Goal: Task Accomplishment & Management: Manage account settings

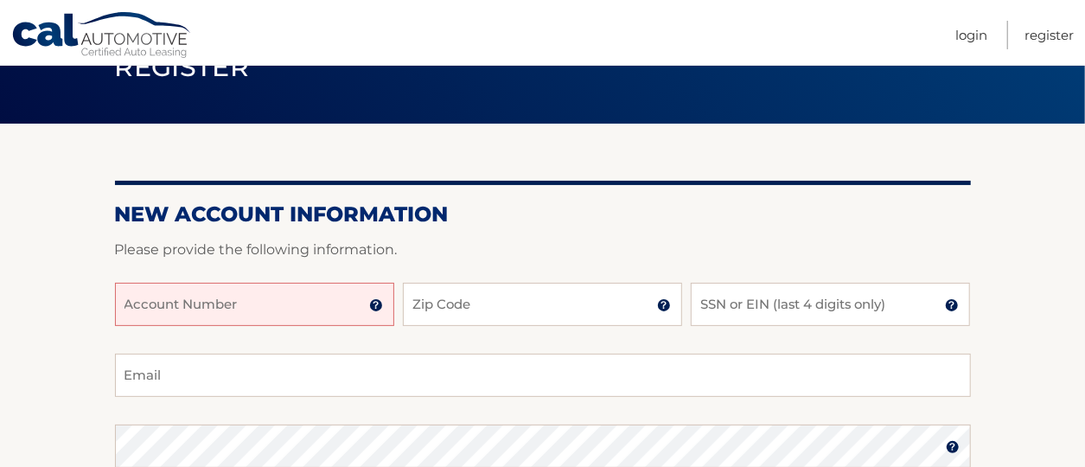
scroll to position [173, 0]
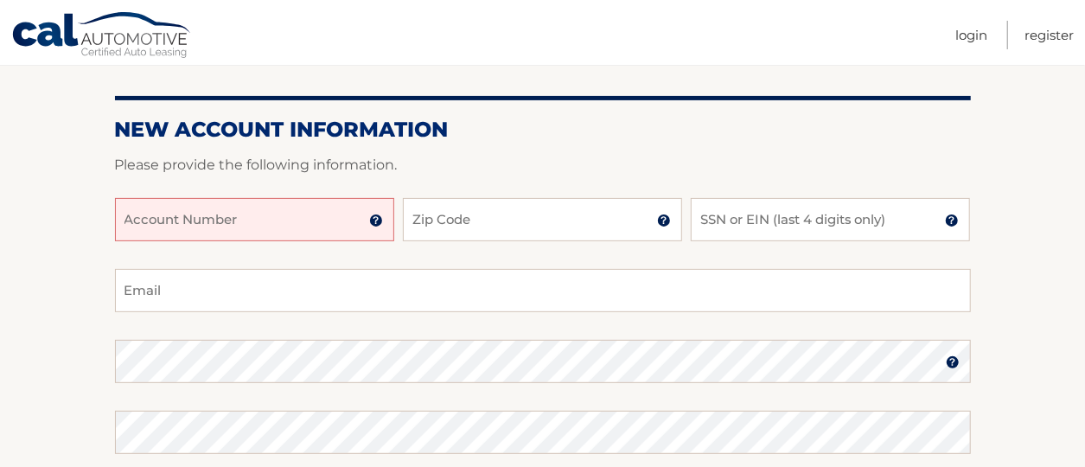
click at [347, 223] on input "Account Number" at bounding box center [254, 219] width 279 height 43
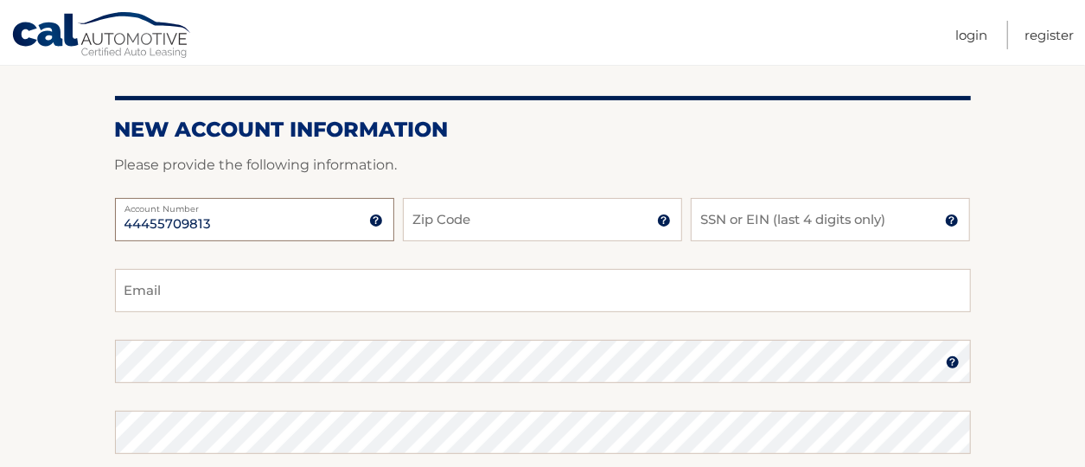
type input "44455709813"
type input "19047"
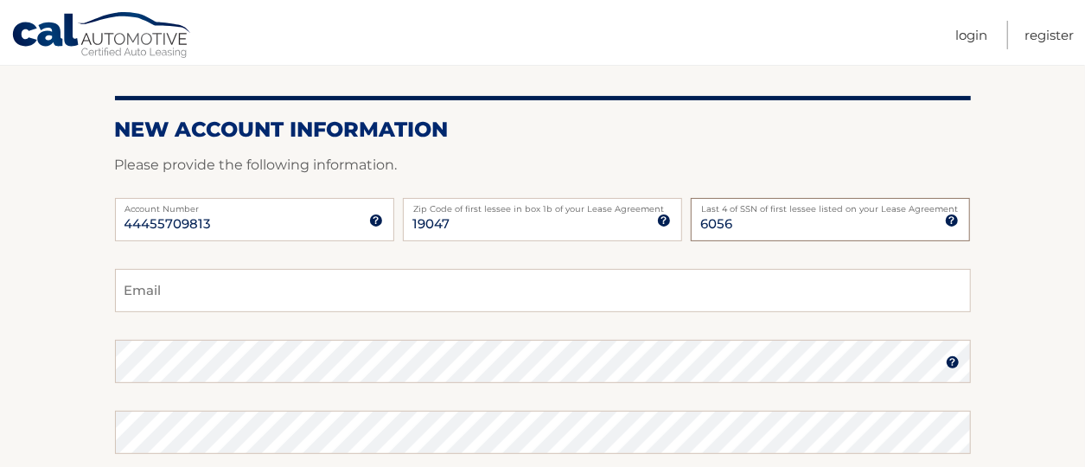
type input "6056"
click at [432, 289] on input "Email" at bounding box center [543, 290] width 856 height 43
type input "hskolnick247@gmail.com"
click at [955, 368] on img at bounding box center [953, 362] width 14 height 14
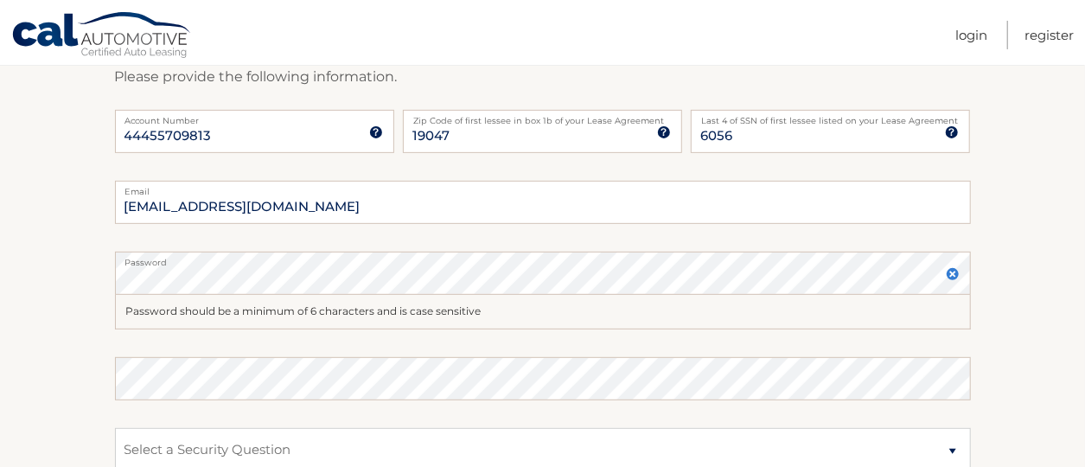
scroll to position [346, 0]
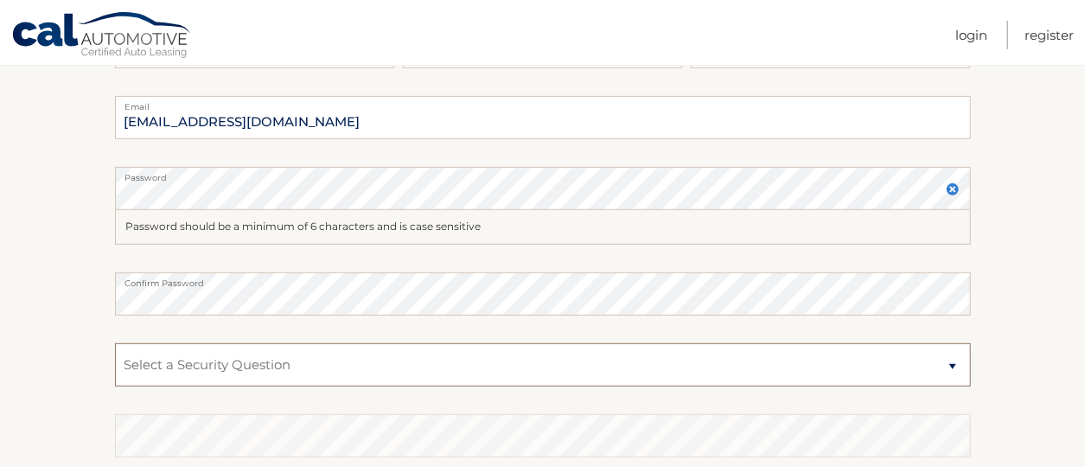
click at [374, 368] on select "Select a Security Question What was the name of your elementary school? What is…" at bounding box center [543, 364] width 856 height 43
select select "2"
click at [115, 343] on select "Select a Security Question What was the name of your elementary school? What is…" at bounding box center [543, 364] width 856 height 43
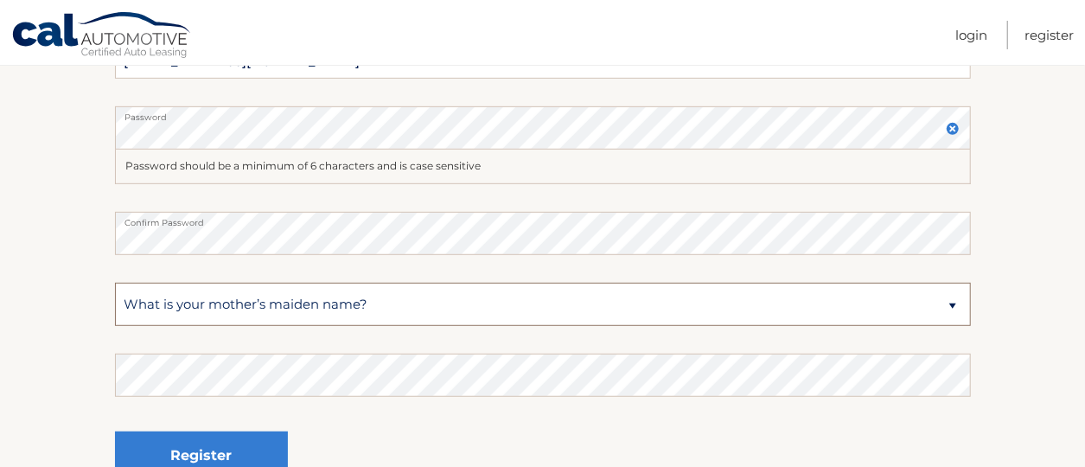
scroll to position [432, 0]
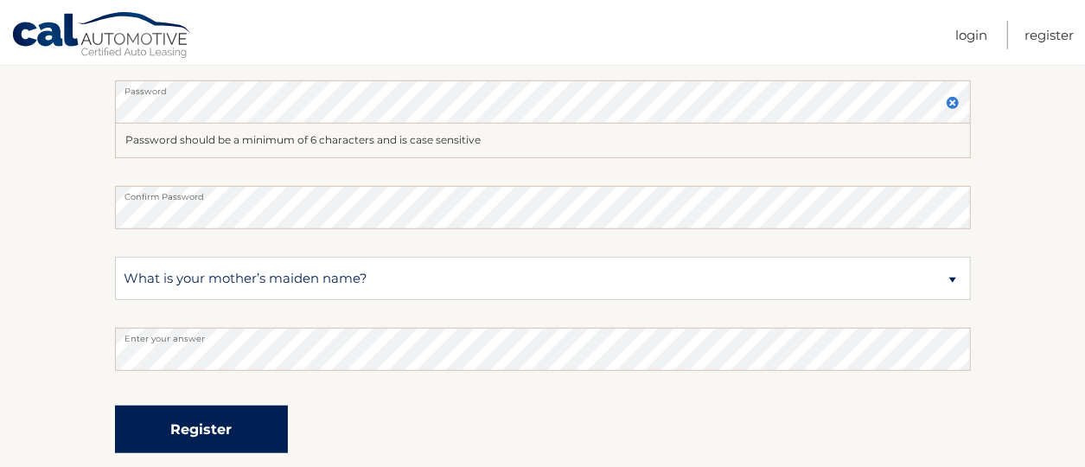
click at [235, 422] on button "Register" at bounding box center [201, 430] width 173 height 48
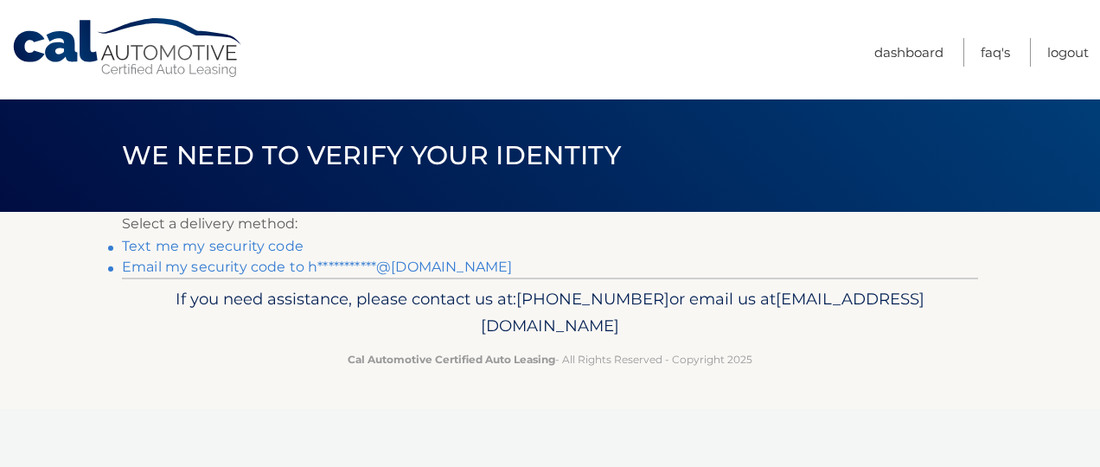
click at [195, 270] on link "**********" at bounding box center [317, 267] width 390 height 16
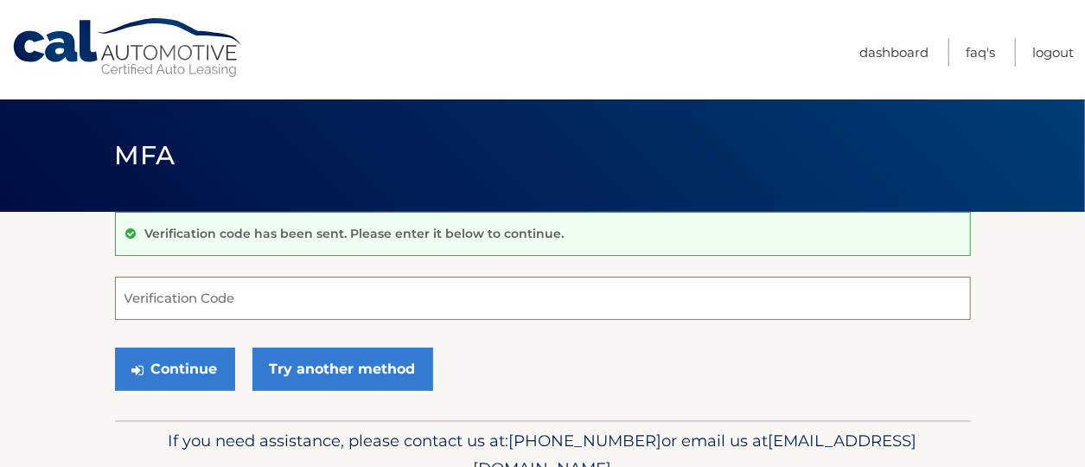
drag, startPoint x: 208, startPoint y: 294, endPoint x: 174, endPoint y: 273, distance: 40.3
click at [208, 294] on input "Verification Code" at bounding box center [543, 298] width 856 height 43
paste input "234225"
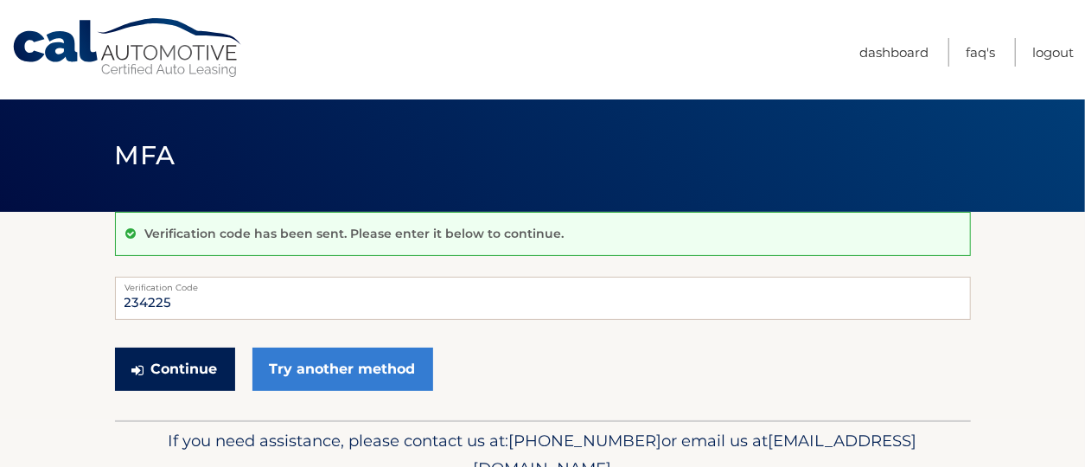
click at [197, 367] on button "Continue" at bounding box center [175, 369] width 120 height 43
type input "234225"
click at [170, 377] on button "Continue" at bounding box center [175, 369] width 120 height 43
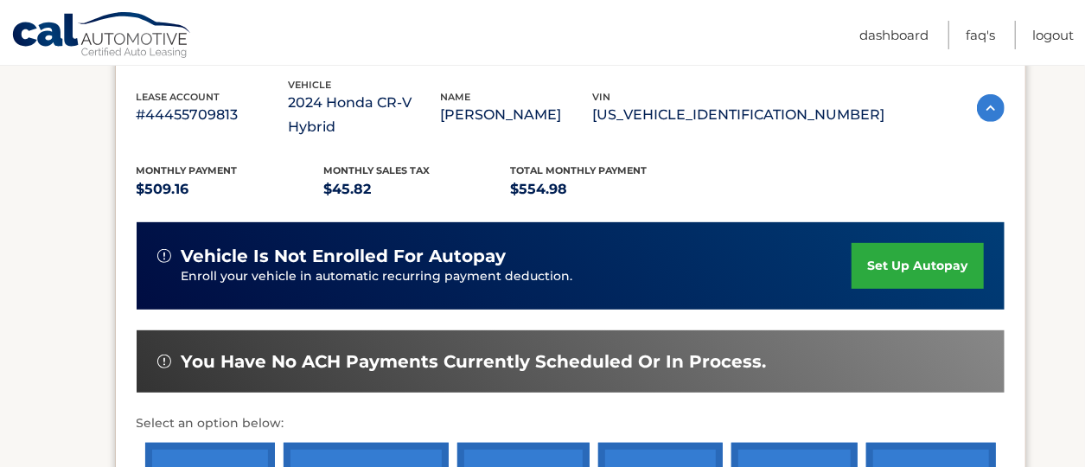
scroll to position [406, 0]
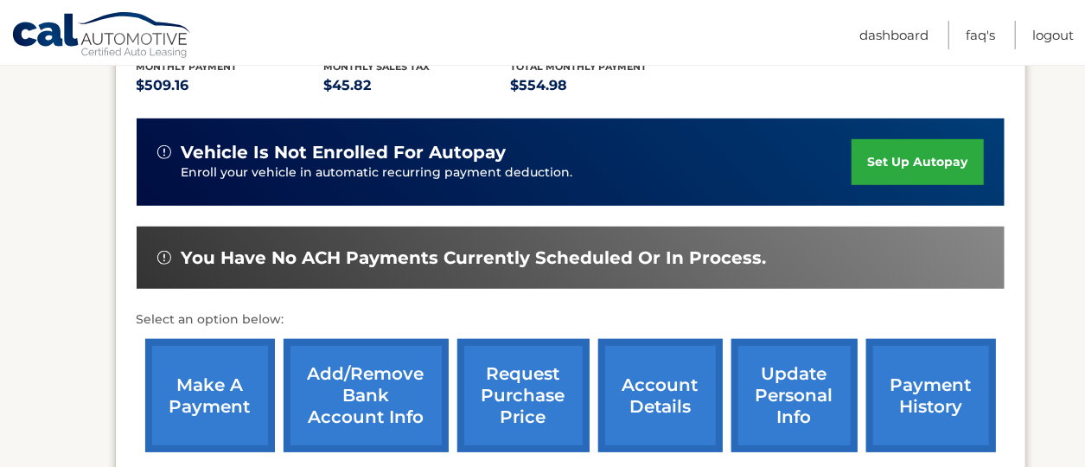
click at [879, 139] on link "set up autopay" at bounding box center [917, 162] width 131 height 46
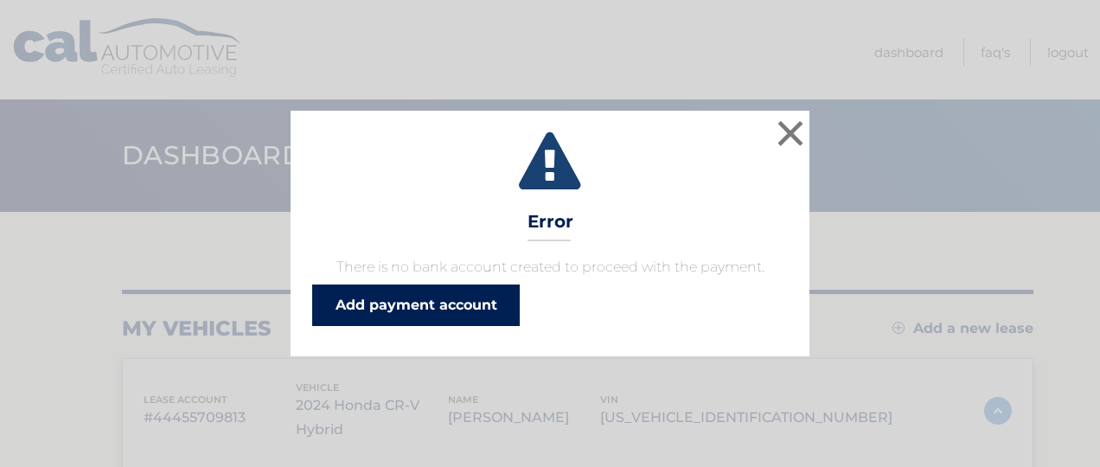
click at [464, 306] on link "Add payment account" at bounding box center [416, 306] width 208 height 42
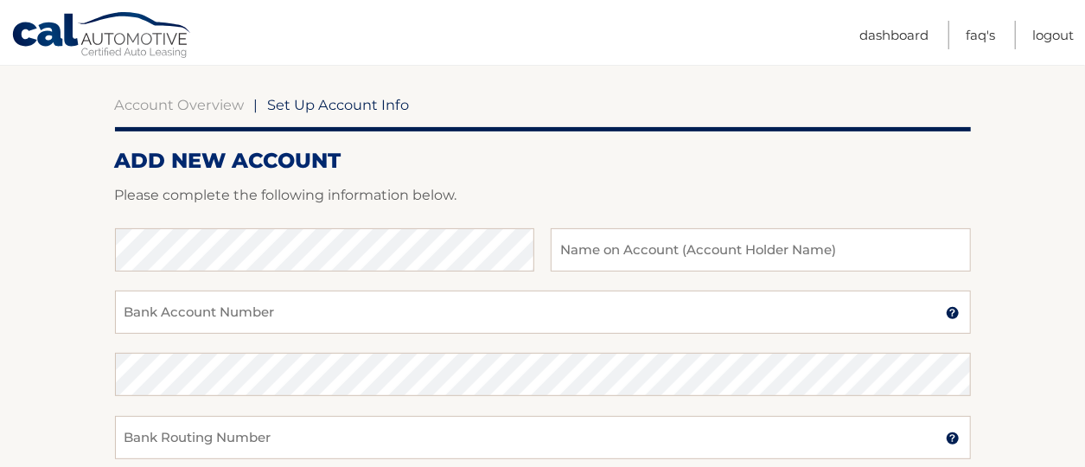
scroll to position [173, 0]
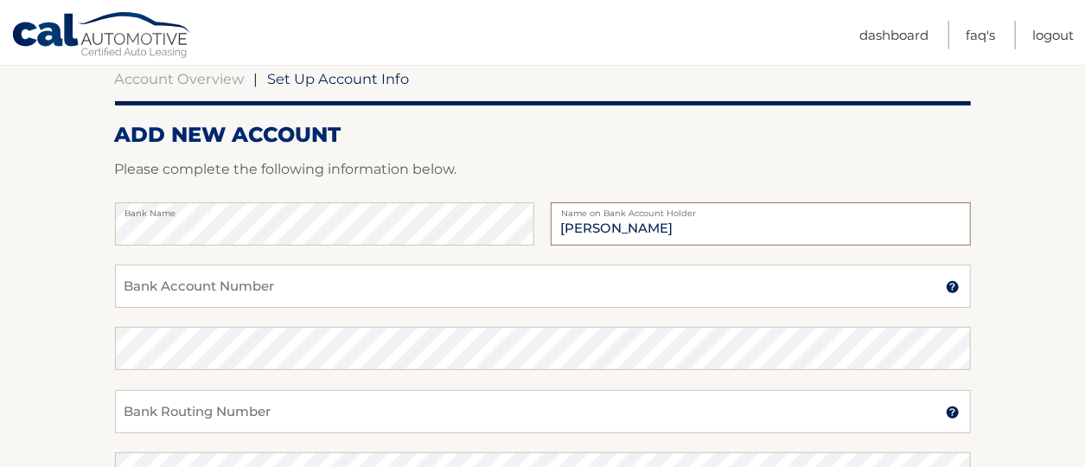
type input "Harvey Skolnick"
click at [390, 299] on input "Bank Account Number" at bounding box center [543, 286] width 856 height 43
type input "4399328230"
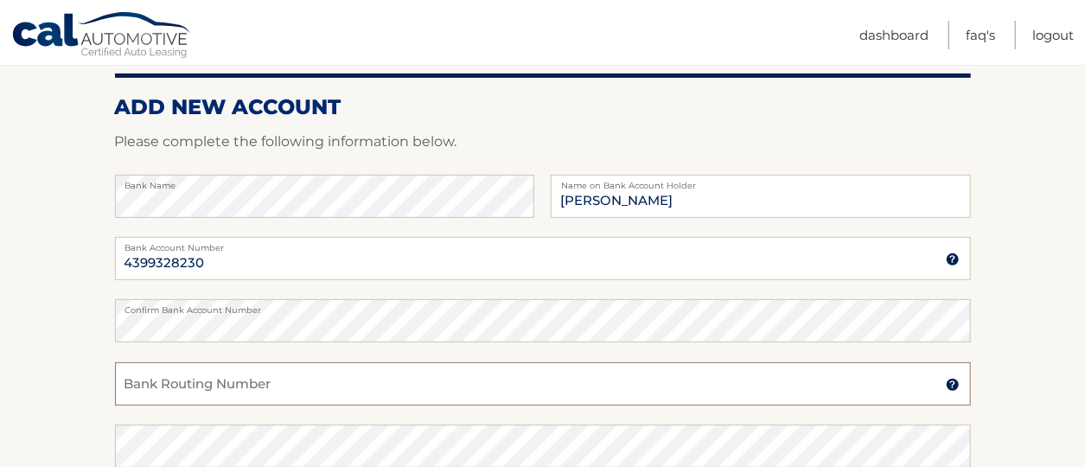
click at [365, 384] on input "Bank Routing Number" at bounding box center [543, 383] width 856 height 43
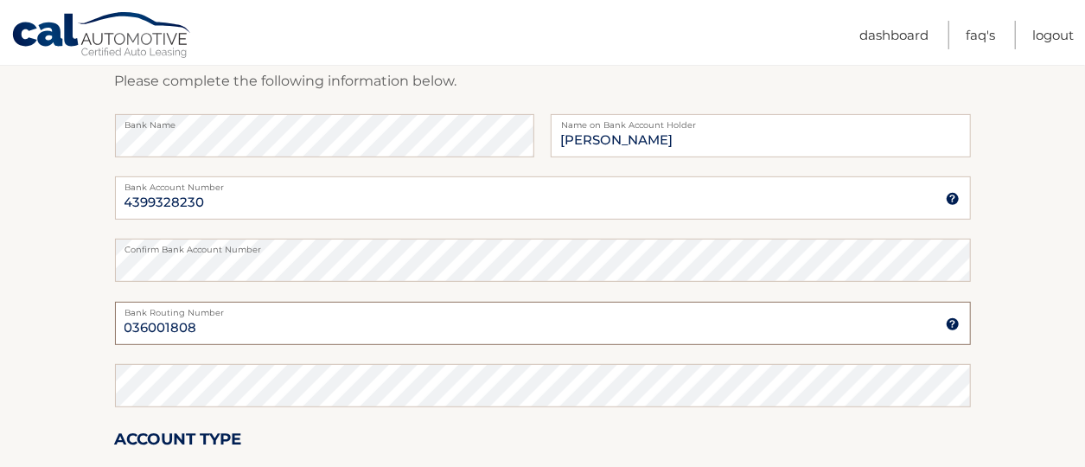
scroll to position [287, 0]
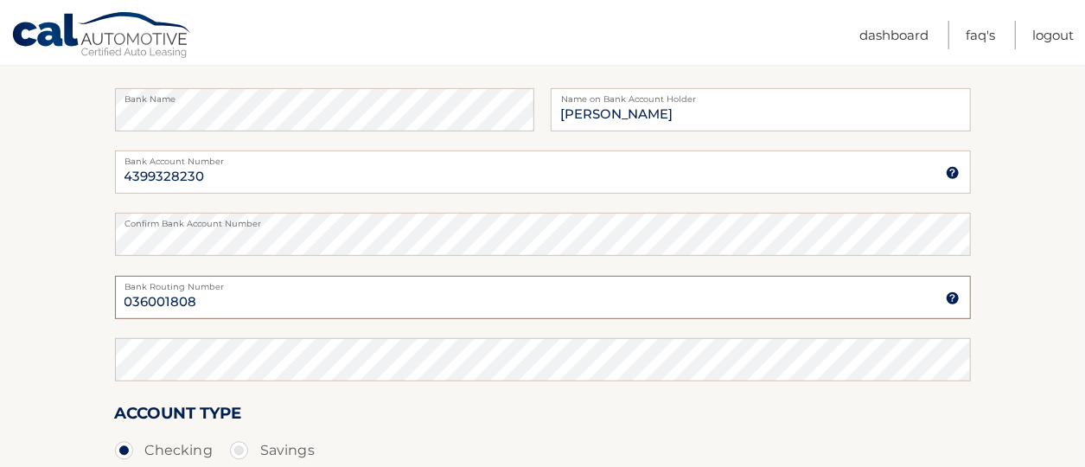
type input "036001808"
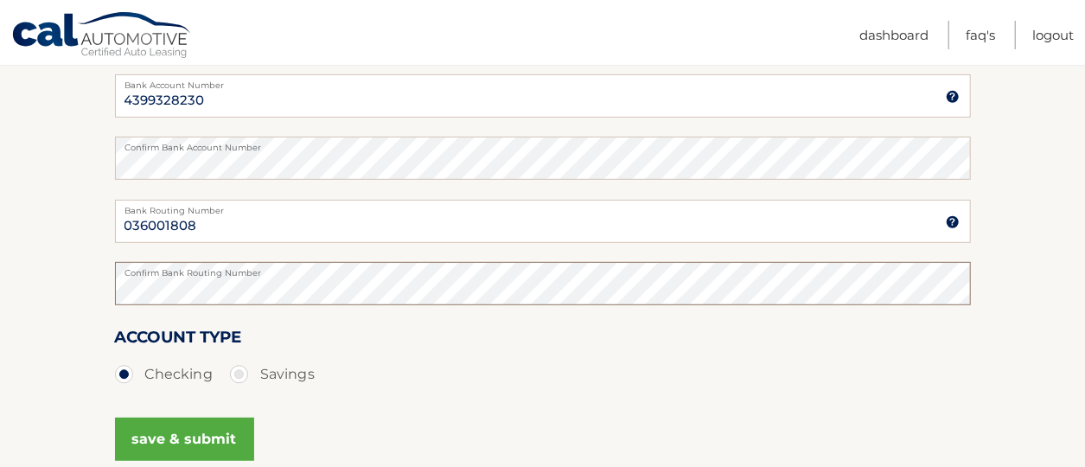
scroll to position [460, 0]
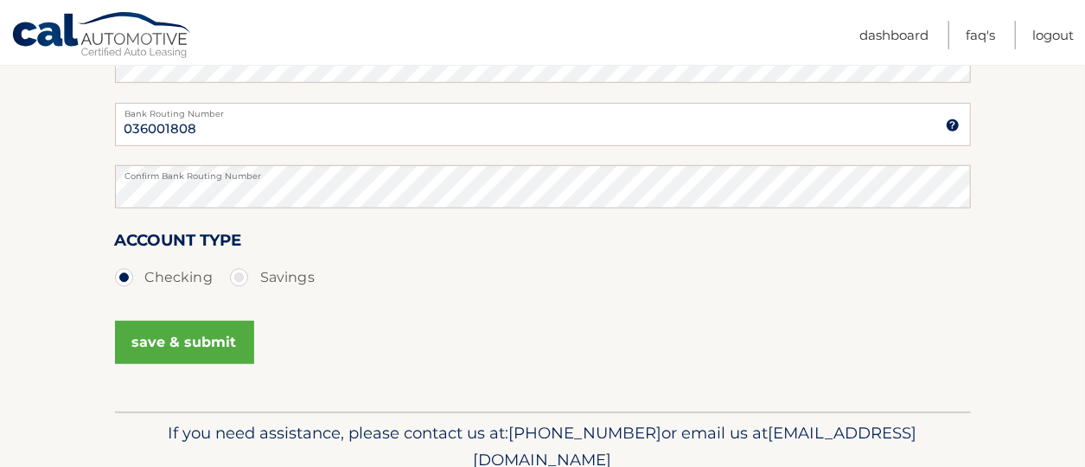
click at [182, 341] on button "save & submit" at bounding box center [184, 342] width 139 height 43
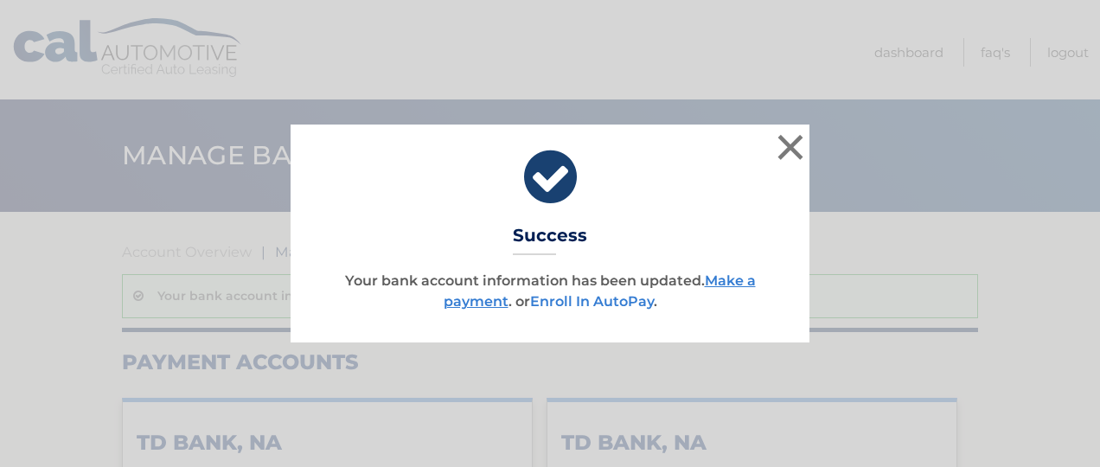
click at [612, 299] on link "Enroll In AutoPay" at bounding box center [592, 301] width 124 height 16
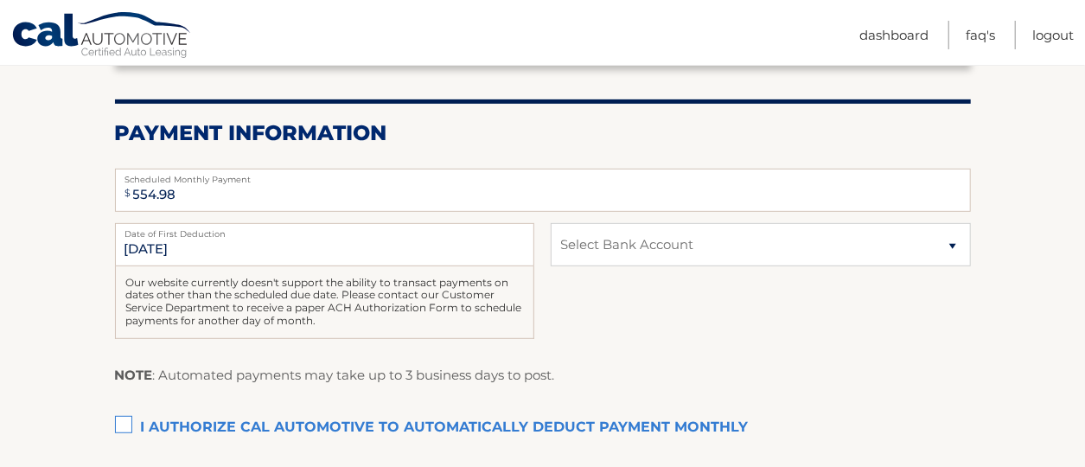
scroll to position [346, 0]
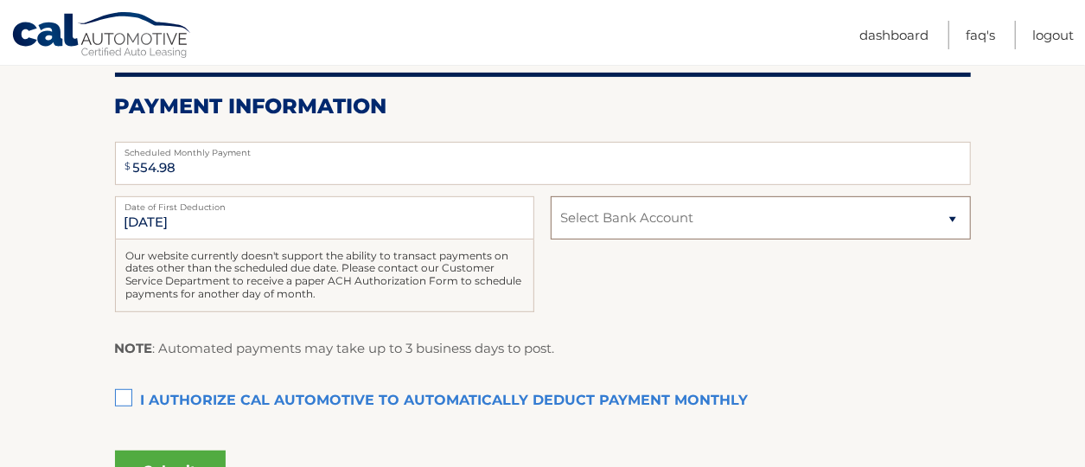
click at [634, 212] on select "Select Bank Account Checking TD BANK, NA *****8230 Checking TD BANK, NA *****82…" at bounding box center [760, 217] width 419 height 43
select select "NTM1OWNiZjAtYTFiZS00YTMzLTgwODUtYzM1ZDEzNjYxODBh"
click at [551, 196] on select "Select Bank Account Checking TD BANK, NA *****8230 Checking TD BANK, NA *****82…" at bounding box center [760, 217] width 419 height 43
click at [124, 394] on label "I authorize cal automotive to automatically deduct payment monthly This checkbo…" at bounding box center [543, 401] width 856 height 35
click at [0, 0] on input "I authorize cal automotive to automatically deduct payment monthly This checkbo…" at bounding box center [0, 0] width 0 height 0
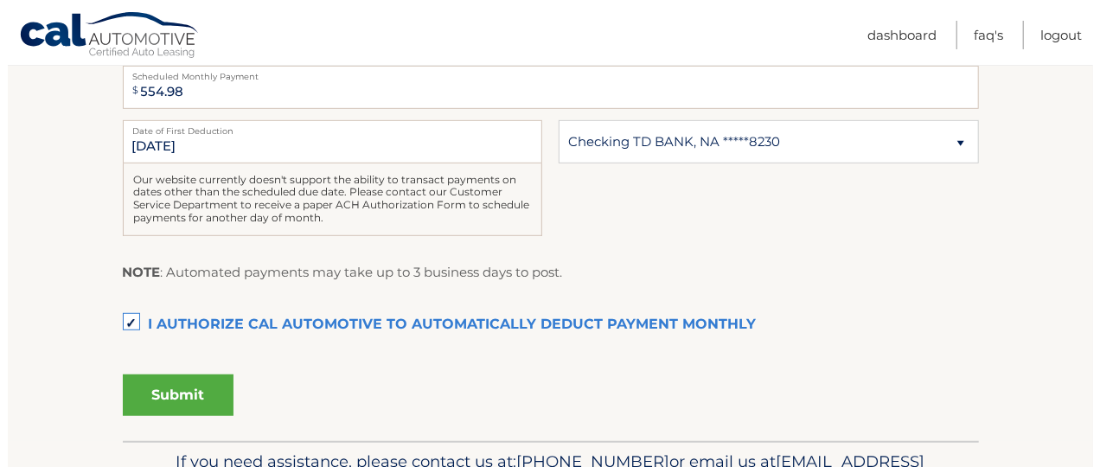
scroll to position [519, 0]
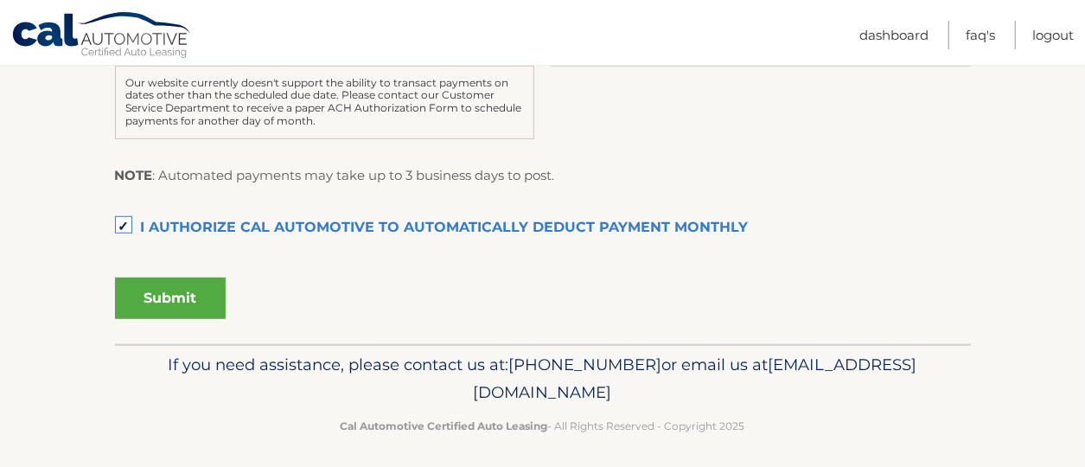
click at [193, 306] on button "Submit" at bounding box center [170, 299] width 111 height 42
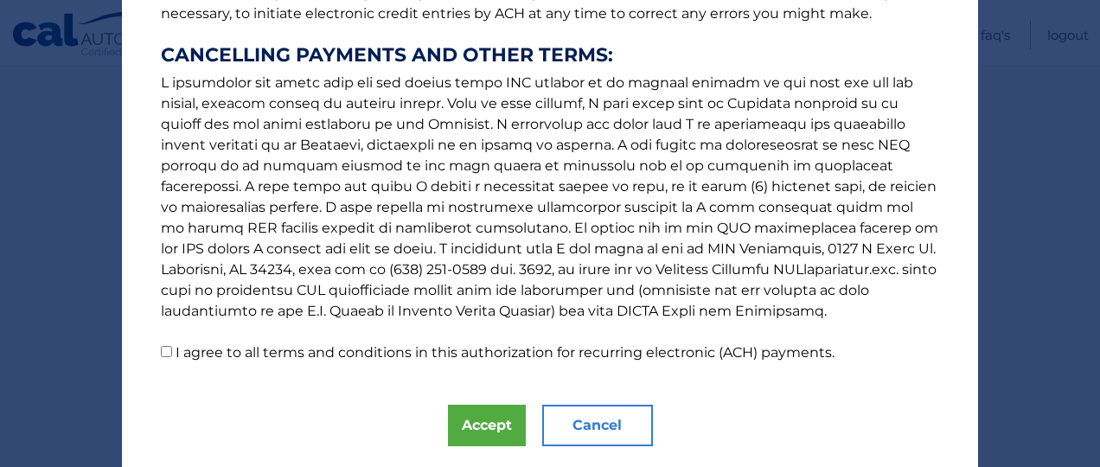
scroll to position [370, 0]
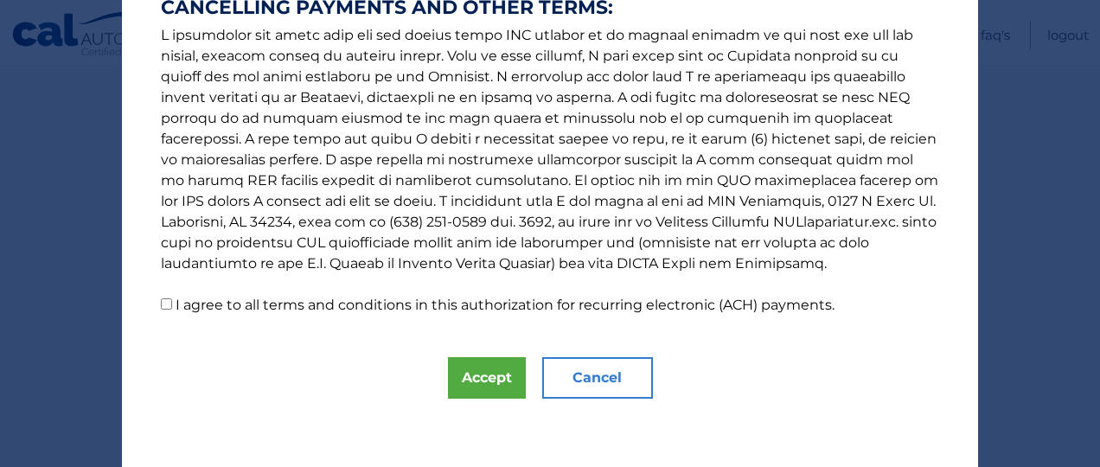
click at [161, 303] on input "I agree to all terms and conditions in this authorization for recurring electro…" at bounding box center [166, 303] width 11 height 11
checkbox input "true"
click at [493, 372] on button "Accept" at bounding box center [487, 378] width 78 height 42
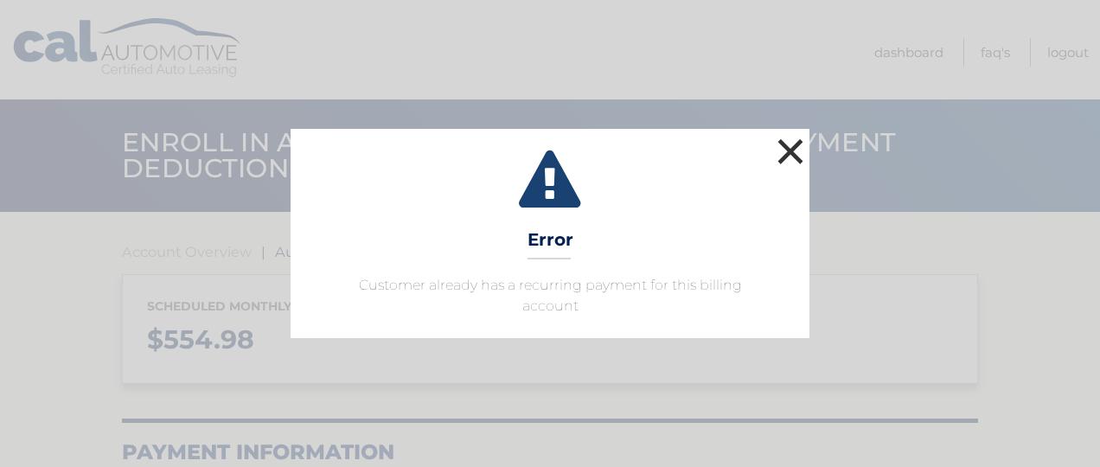
drag, startPoint x: 799, startPoint y: 152, endPoint x: 791, endPoint y: 157, distance: 9.4
click at [797, 154] on button "×" at bounding box center [790, 151] width 35 height 35
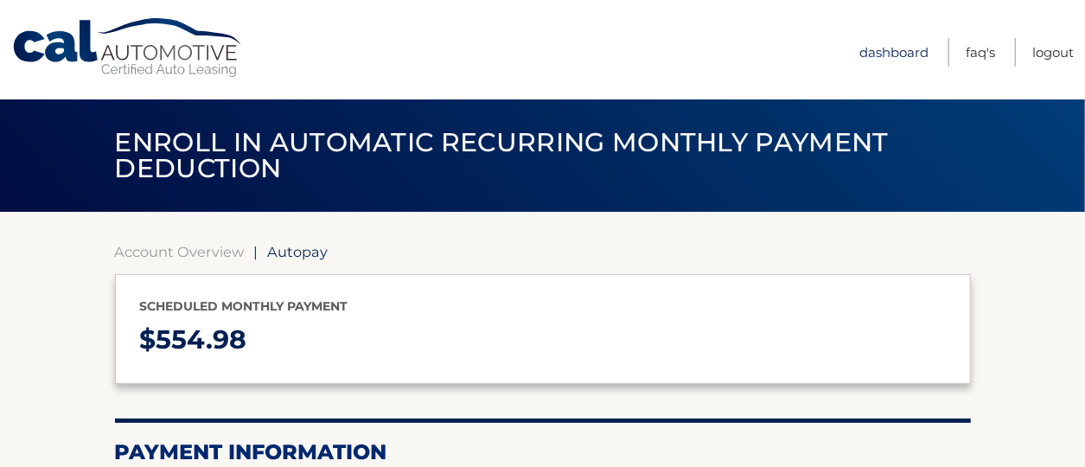
click at [867, 59] on link "Dashboard" at bounding box center [894, 52] width 69 height 29
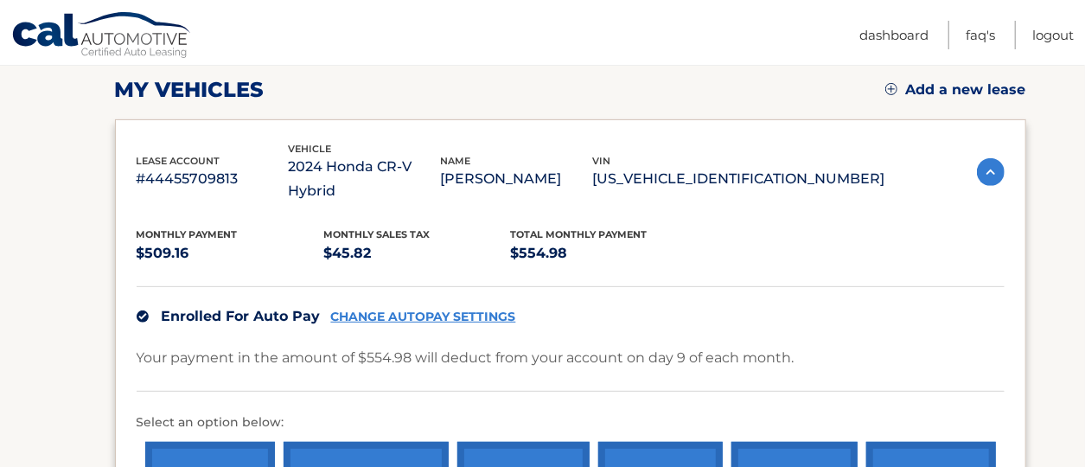
scroll to position [254, 0]
